Goal: Transaction & Acquisition: Book appointment/travel/reservation

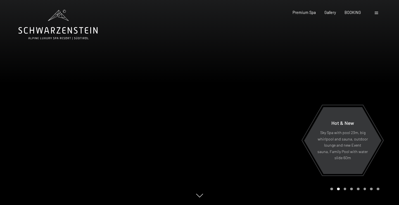
click at [377, 12] on span at bounding box center [376, 13] width 3 height 3
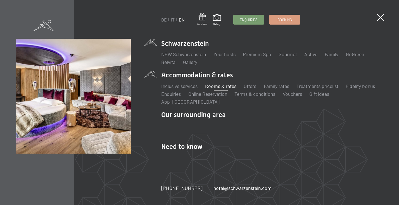
click at [224, 86] on link "Rooms & rates" at bounding box center [220, 86] width 31 height 6
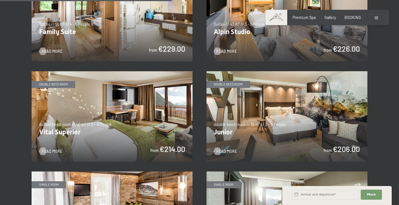
scroll to position [662, 0]
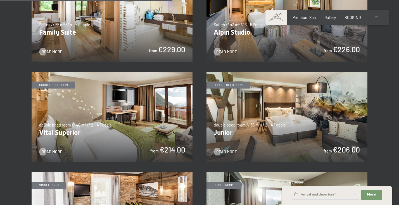
click at [129, 87] on img at bounding box center [112, 117] width 161 height 91
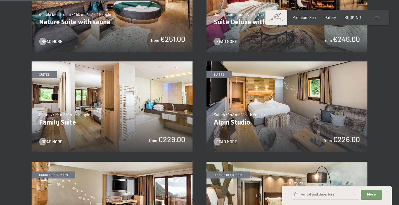
scroll to position [610, 0]
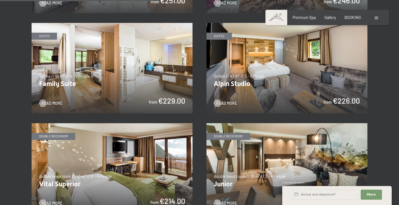
click at [261, 83] on img at bounding box center [286, 68] width 161 height 91
click at [119, 64] on img at bounding box center [112, 68] width 161 height 91
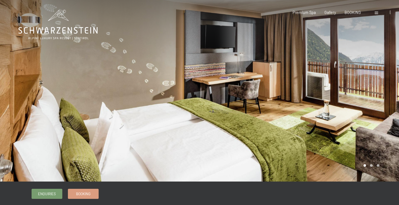
click at [356, 103] on div at bounding box center [298, 91] width 199 height 182
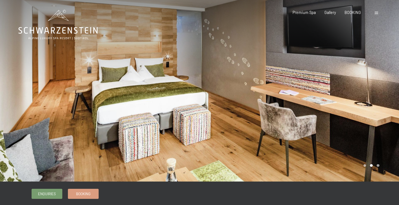
click at [375, 97] on div at bounding box center [298, 91] width 199 height 182
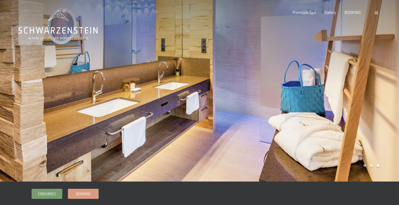
click at [375, 97] on div at bounding box center [298, 91] width 199 height 182
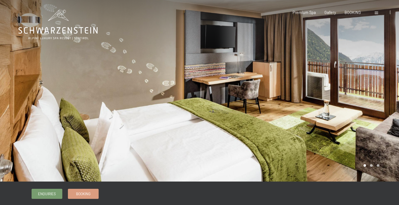
click at [375, 97] on div at bounding box center [298, 91] width 199 height 182
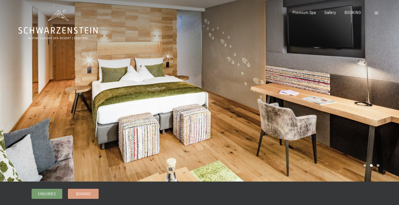
click at [381, 91] on div at bounding box center [298, 91] width 199 height 182
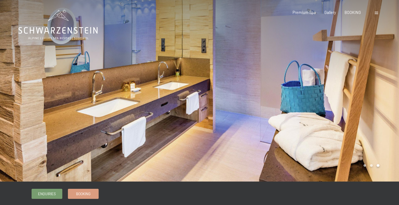
click at [381, 91] on div at bounding box center [298, 91] width 199 height 182
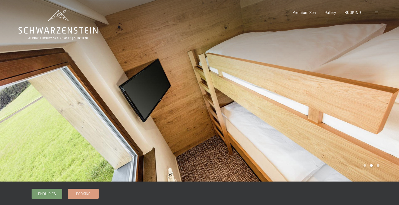
click at [356, 84] on div at bounding box center [298, 91] width 199 height 182
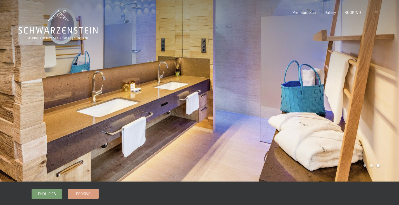
click at [358, 83] on div at bounding box center [298, 91] width 199 height 182
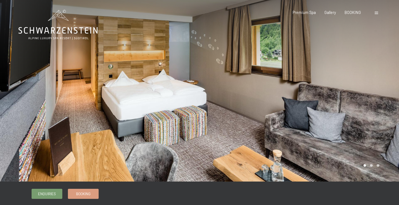
click at [358, 82] on div at bounding box center [298, 91] width 199 height 182
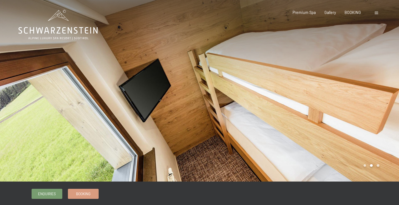
click at [358, 82] on div at bounding box center [298, 91] width 199 height 182
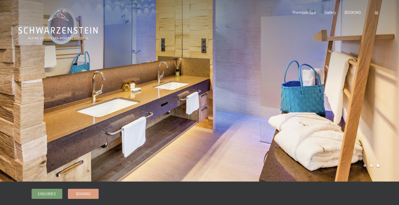
click at [358, 82] on div at bounding box center [298, 91] width 199 height 182
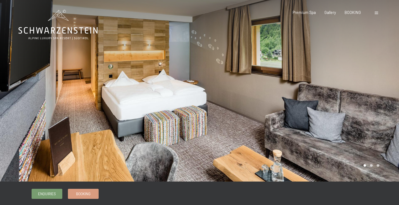
click at [358, 82] on div at bounding box center [298, 91] width 199 height 182
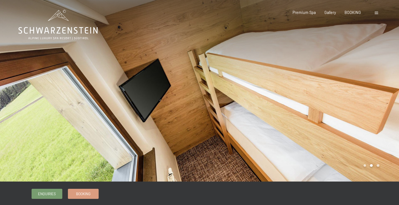
click at [358, 82] on div at bounding box center [298, 91] width 199 height 182
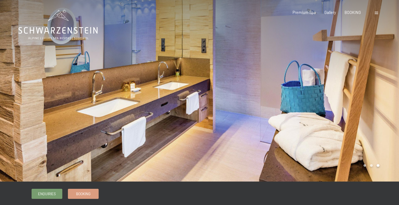
click at [354, 80] on div at bounding box center [298, 91] width 199 height 182
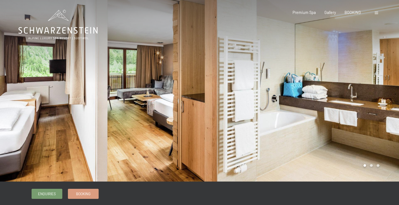
click at [291, 114] on div at bounding box center [298, 91] width 199 height 182
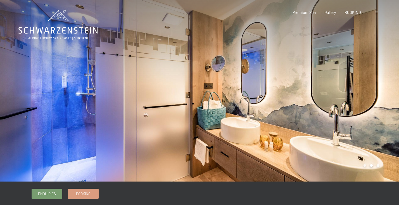
click at [291, 114] on div at bounding box center [298, 91] width 199 height 182
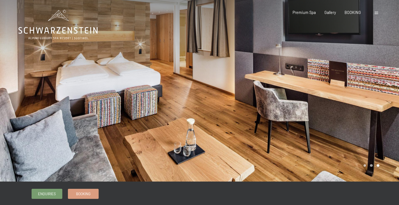
click at [326, 88] on div at bounding box center [298, 91] width 199 height 182
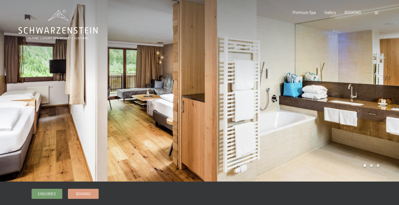
click at [329, 85] on div at bounding box center [298, 91] width 199 height 182
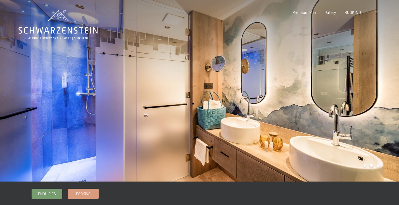
click at [353, 83] on div at bounding box center [298, 91] width 199 height 182
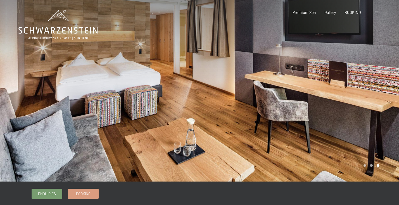
click at [353, 83] on div at bounding box center [298, 91] width 199 height 182
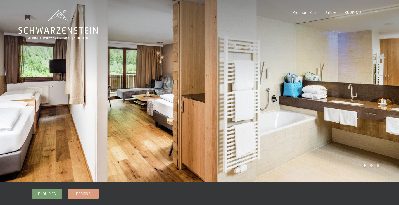
click at [353, 83] on div at bounding box center [298, 91] width 199 height 182
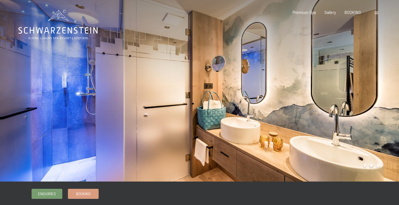
click at [353, 83] on div at bounding box center [298, 91] width 199 height 182
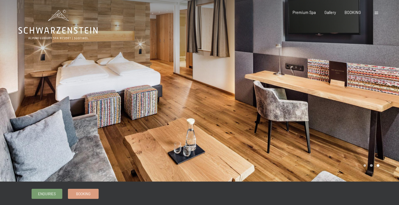
click at [353, 83] on div at bounding box center [298, 91] width 199 height 182
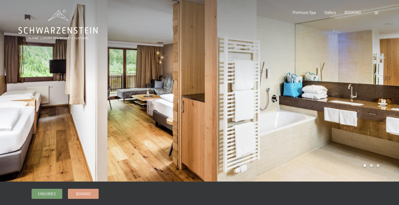
click at [353, 83] on div at bounding box center [298, 91] width 199 height 182
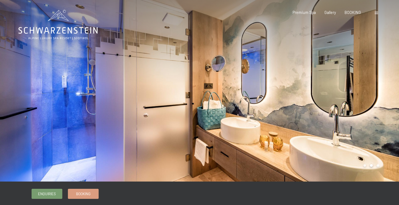
click at [353, 83] on div at bounding box center [298, 91] width 199 height 182
